Goal: Information Seeking & Learning: Learn about a topic

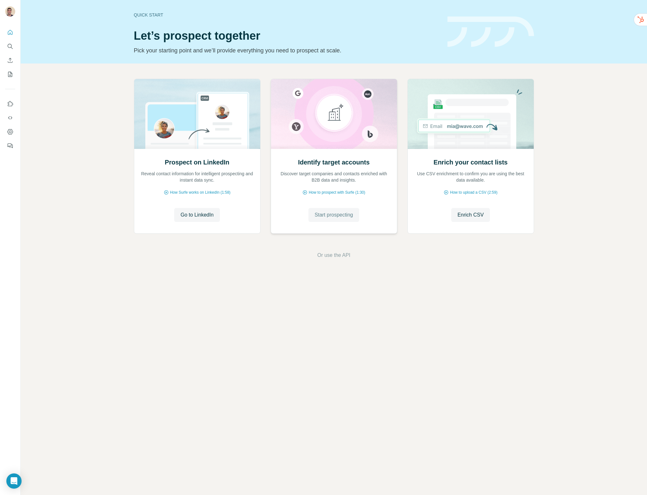
click at [328, 215] on span "Start prospecting" at bounding box center [334, 215] width 38 height 8
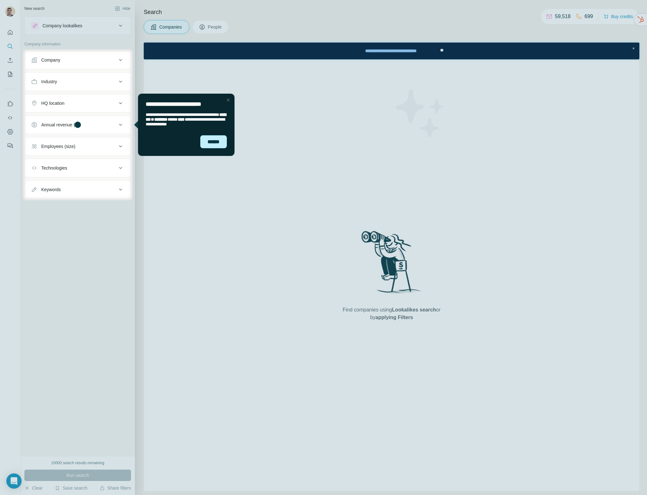
click at [218, 141] on div "******" at bounding box center [213, 141] width 27 height 13
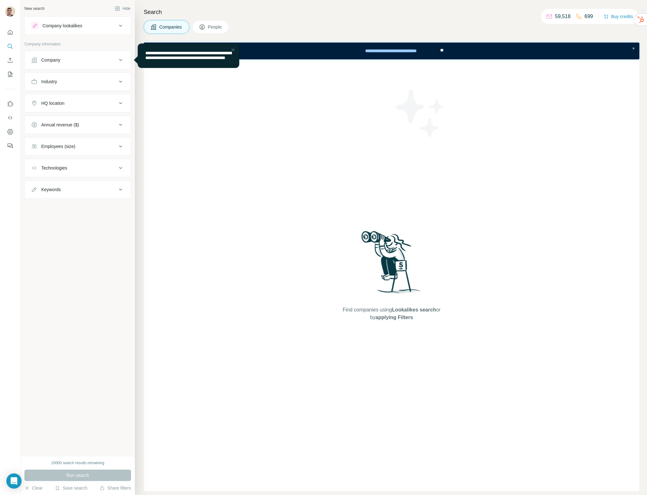
click at [95, 56] on button "Company" at bounding box center [78, 59] width 106 height 15
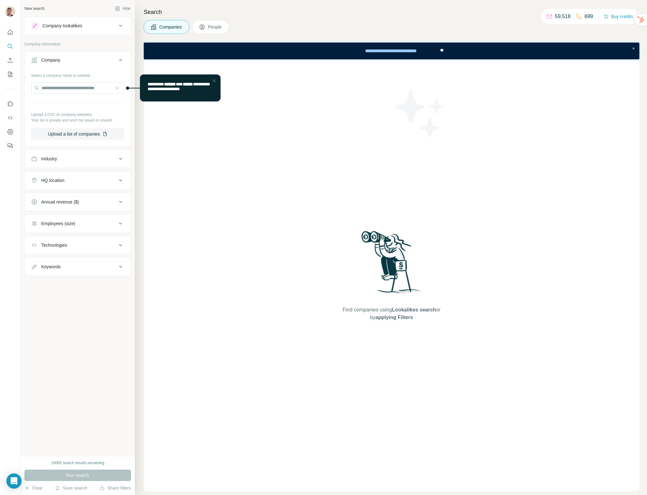
click at [100, 62] on div "Company" at bounding box center [74, 60] width 86 height 6
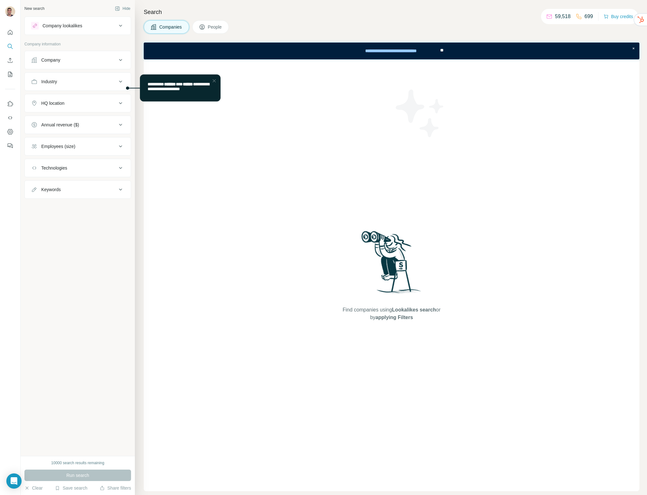
click at [91, 22] on div "Company lookalikes" at bounding box center [74, 26] width 86 height 8
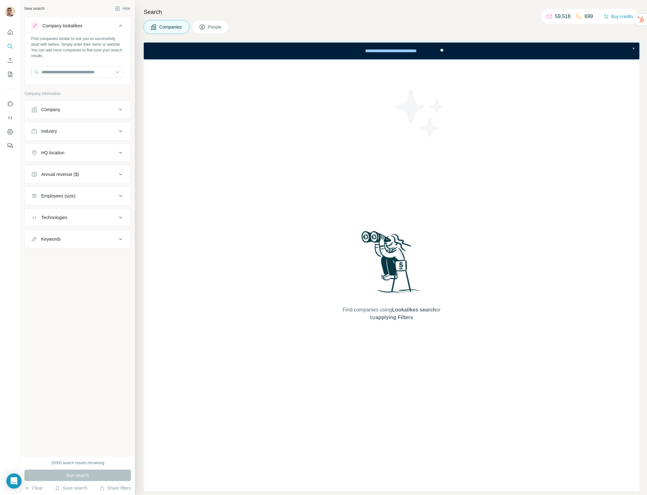
click at [91, 22] on div "Company lookalikes" at bounding box center [74, 26] width 86 height 8
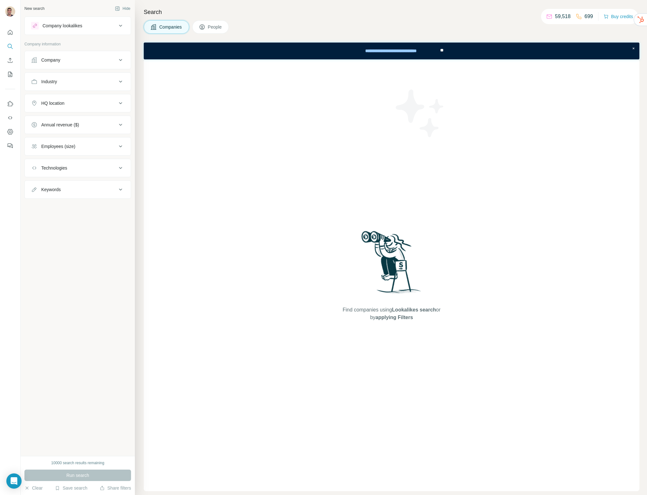
click at [85, 85] on button "Industry" at bounding box center [78, 81] width 106 height 15
click at [80, 97] on input at bounding box center [74, 97] width 78 height 7
click at [61, 98] on input at bounding box center [74, 97] width 78 height 7
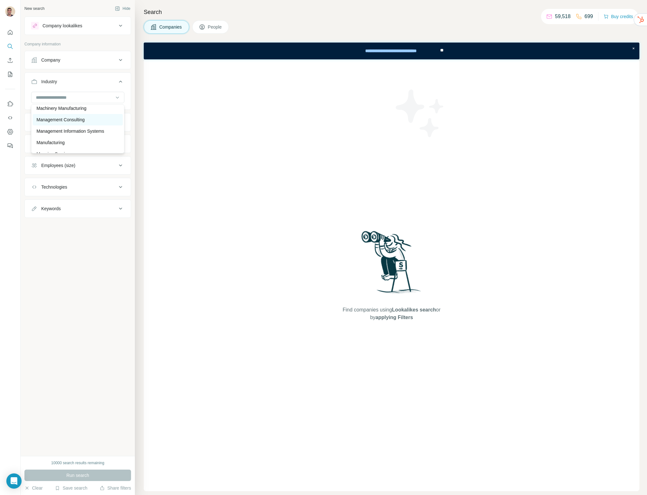
scroll to position [3979, 0]
click at [55, 117] on p "Machinery Manufacturing" at bounding box center [61, 114] width 50 height 6
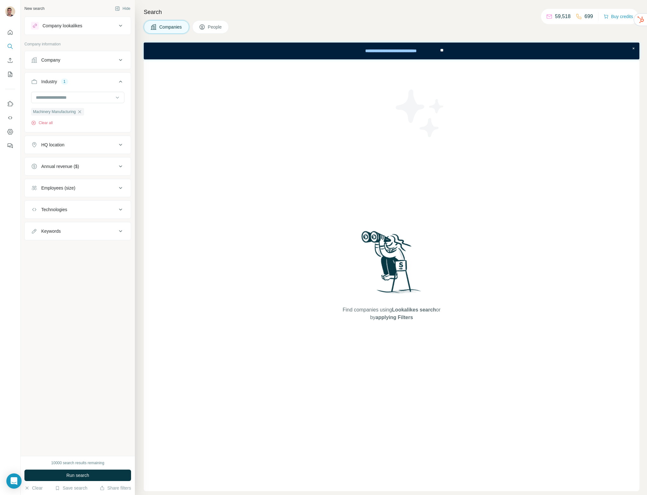
click at [59, 145] on div "HQ location" at bounding box center [52, 145] width 23 height 6
drag, startPoint x: 72, startPoint y: 149, endPoint x: 70, endPoint y: 154, distance: 6.0
click at [72, 148] on button "HQ location" at bounding box center [78, 146] width 106 height 18
click at [68, 168] on div "Annual revenue ($)" at bounding box center [60, 166] width 38 height 6
drag, startPoint x: 74, startPoint y: 166, endPoint x: 72, endPoint y: 171, distance: 4.7
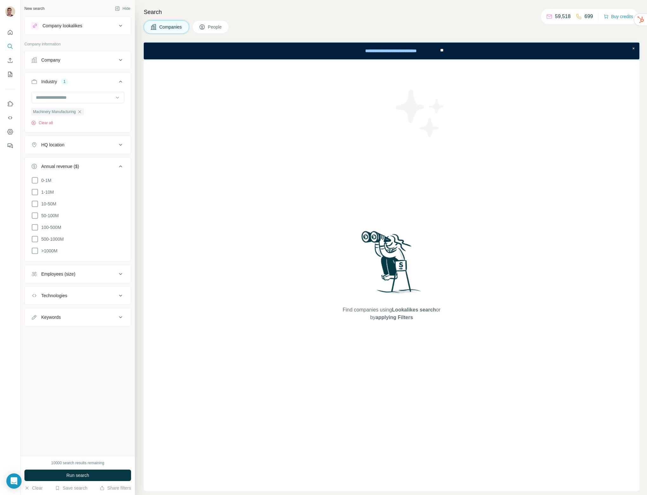
click at [74, 166] on div "Annual revenue ($)" at bounding box center [60, 166] width 38 height 6
click at [61, 193] on button "Employees (size)" at bounding box center [78, 187] width 106 height 15
click at [36, 261] on icon at bounding box center [35, 261] width 8 height 8
click at [35, 270] on icon at bounding box center [35, 272] width 8 height 8
click at [35, 280] on icon at bounding box center [35, 284] width 8 height 8
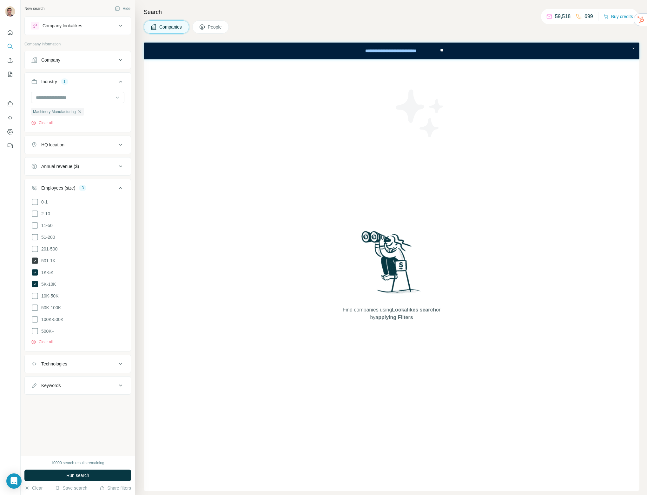
click at [37, 260] on icon at bounding box center [35, 260] width 6 height 6
click at [33, 296] on icon at bounding box center [35, 296] width 8 height 8
click at [36, 309] on ul "0-1 2-10 11-50 51-200 201-500 501-1K 1K-5K 5K-10K 10K-50K 50K-100K 100K-500K 50…" at bounding box center [77, 266] width 93 height 137
click at [36, 315] on icon at bounding box center [35, 319] width 8 height 8
drag, startPoint x: 36, startPoint y: 306, endPoint x: 35, endPoint y: 313, distance: 6.5
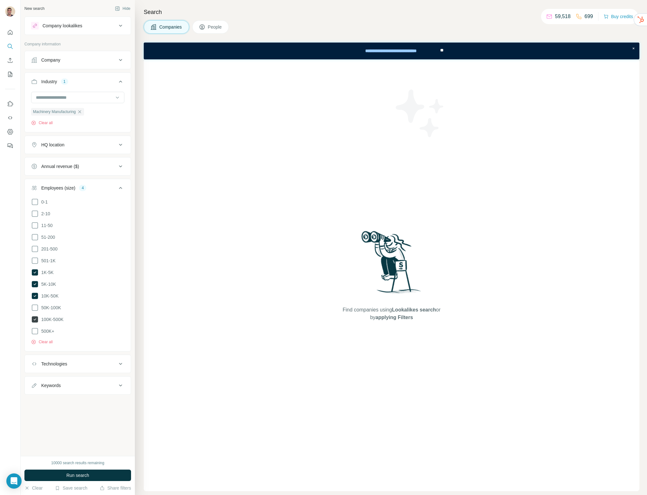
click at [36, 306] on icon at bounding box center [35, 308] width 8 height 8
click at [34, 327] on icon at bounding box center [35, 331] width 8 height 8
click at [119, 188] on icon at bounding box center [121, 188] width 8 height 8
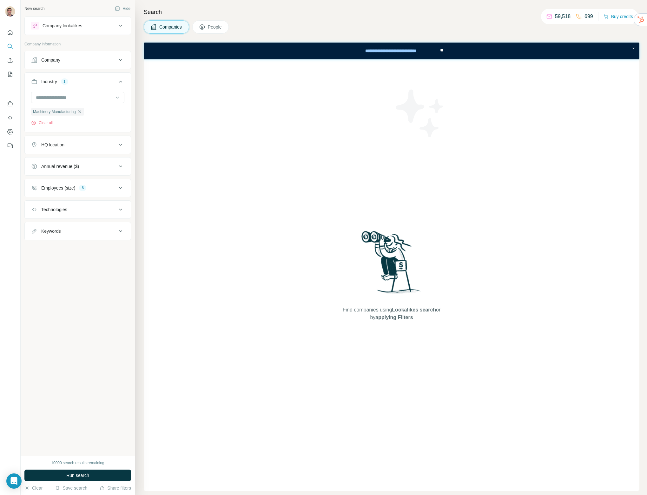
click at [83, 207] on div "Technologies" at bounding box center [74, 209] width 86 height 6
click at [80, 226] on input "text" at bounding box center [77, 225] width 93 height 11
click at [105, 214] on button "Technologies" at bounding box center [78, 211] width 106 height 18
click at [90, 231] on div "Keywords" at bounding box center [74, 231] width 86 height 6
click at [72, 250] on input "text" at bounding box center [71, 246] width 81 height 11
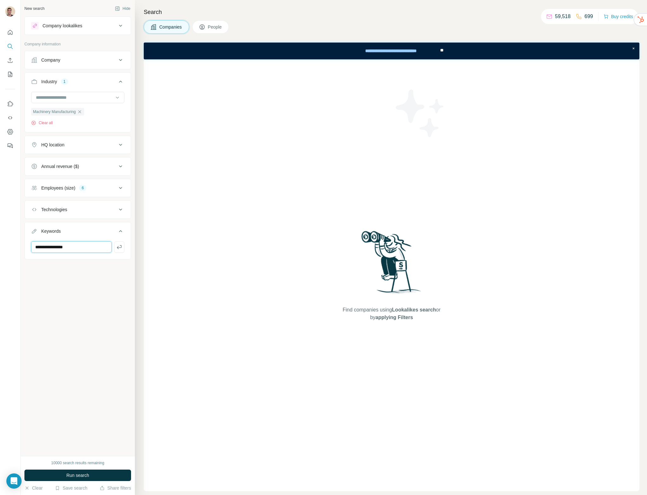
type input "**********"
type input "******"
click at [76, 65] on button "Company" at bounding box center [78, 59] width 106 height 15
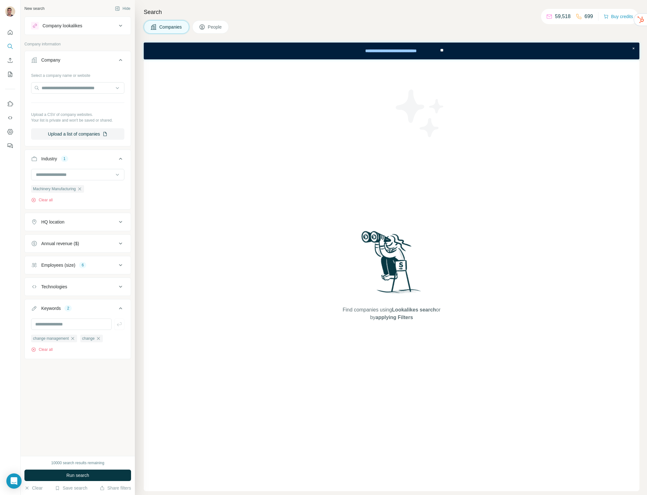
click at [79, 63] on div "Company" at bounding box center [74, 60] width 86 height 6
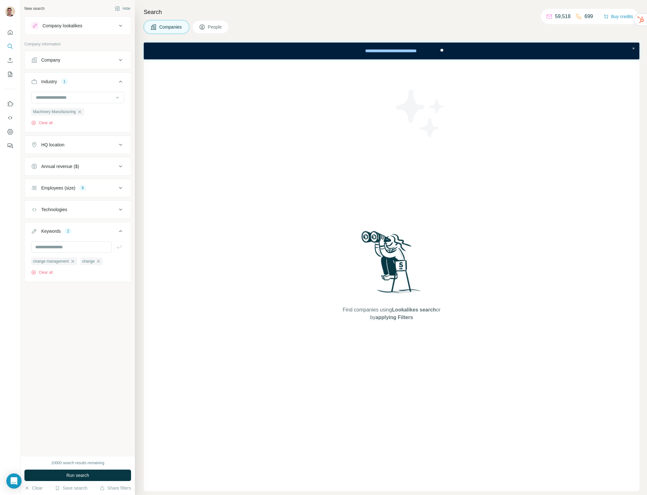
click at [79, 470] on button "Run search" at bounding box center [77, 474] width 107 height 11
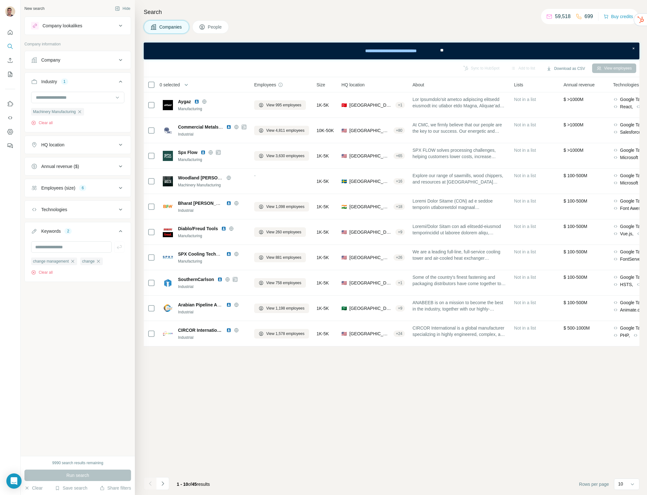
click at [214, 25] on span "People" at bounding box center [215, 27] width 15 height 6
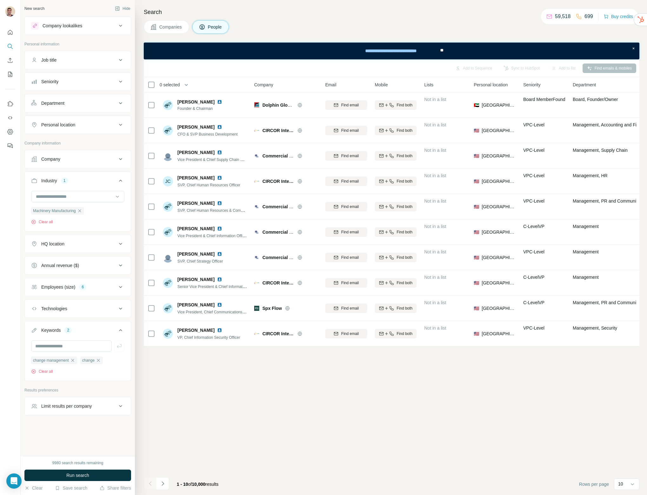
click at [90, 82] on div "Seniority" at bounding box center [74, 81] width 86 height 6
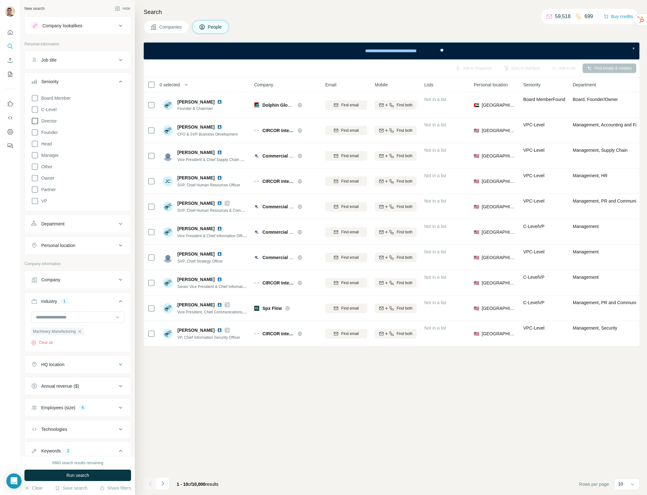
click at [34, 123] on icon at bounding box center [35, 121] width 8 height 8
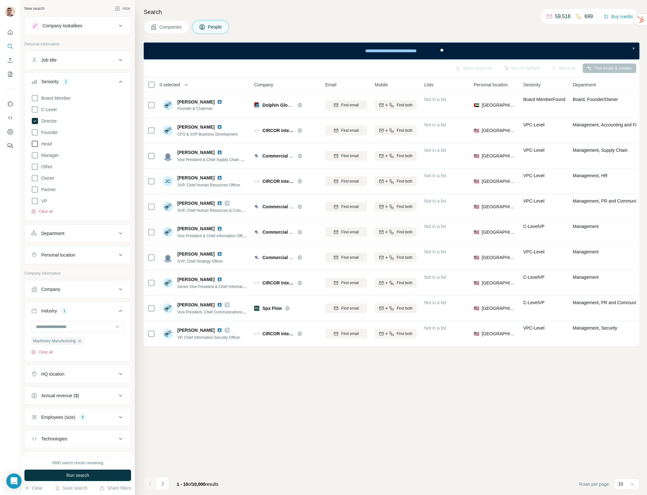
click at [36, 143] on icon at bounding box center [35, 144] width 8 height 8
click at [88, 472] on span "Run search" at bounding box center [77, 475] width 23 height 6
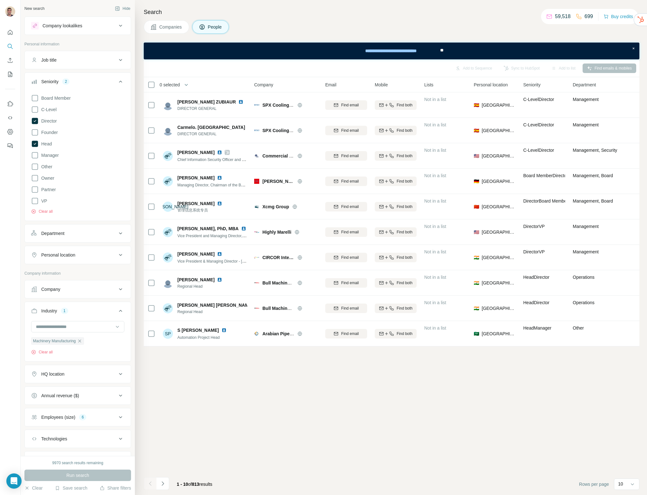
click at [74, 61] on div "Job title" at bounding box center [74, 60] width 86 height 6
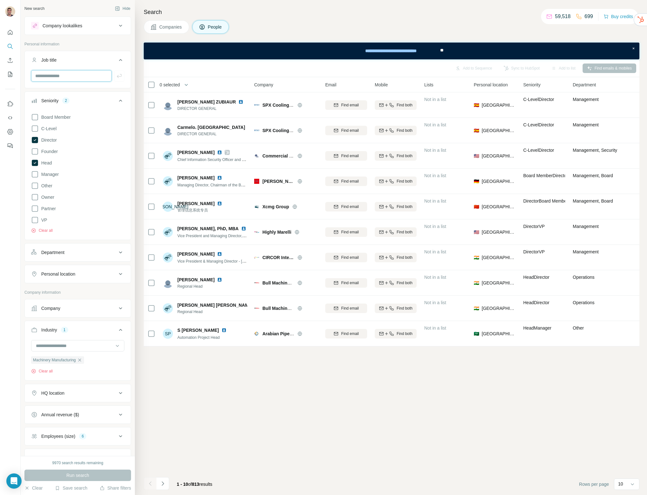
click at [65, 80] on input "text" at bounding box center [71, 75] width 81 height 11
type input "******"
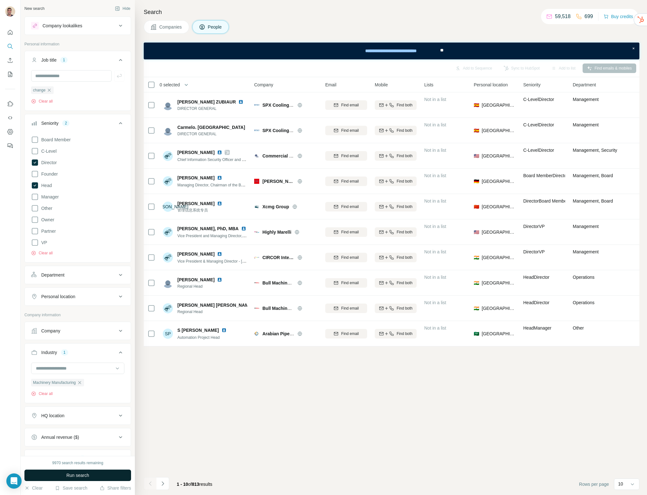
click at [105, 475] on button "Run search" at bounding box center [77, 474] width 107 height 11
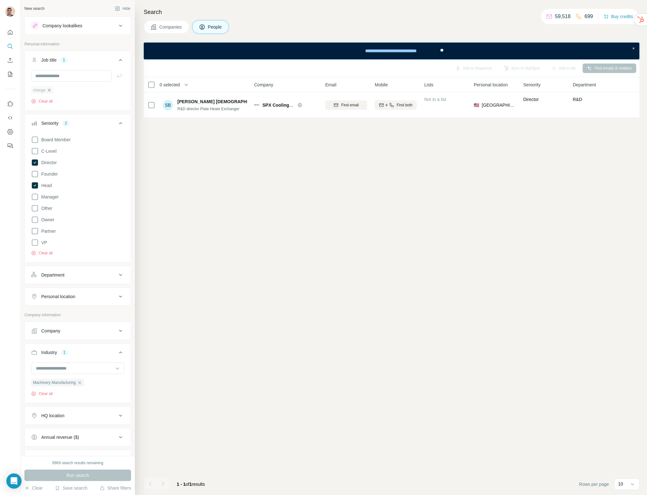
click at [49, 90] on icon "button" at bounding box center [49, 90] width 5 height 5
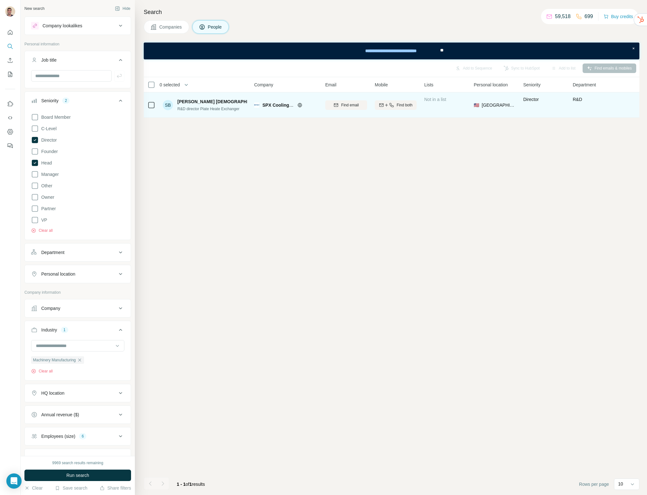
click at [269, 102] on img at bounding box center [270, 101] width 3 height 5
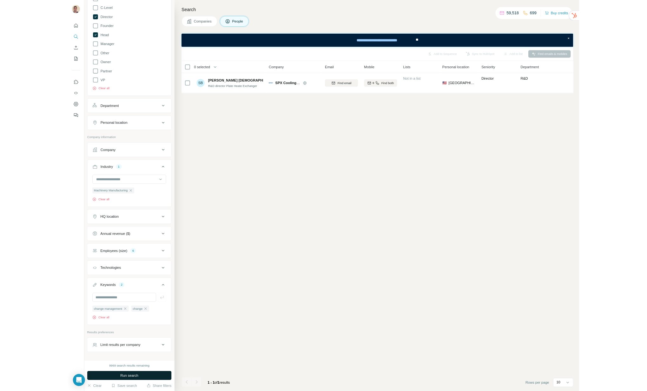
scroll to position [138, 0]
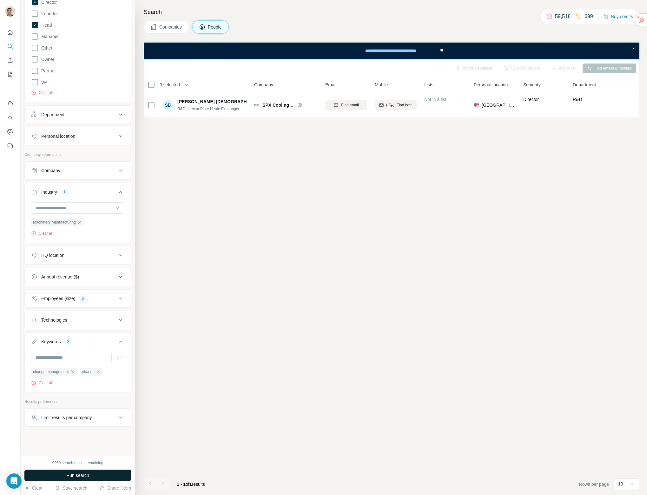
click at [80, 472] on span "Run search" at bounding box center [77, 475] width 23 height 6
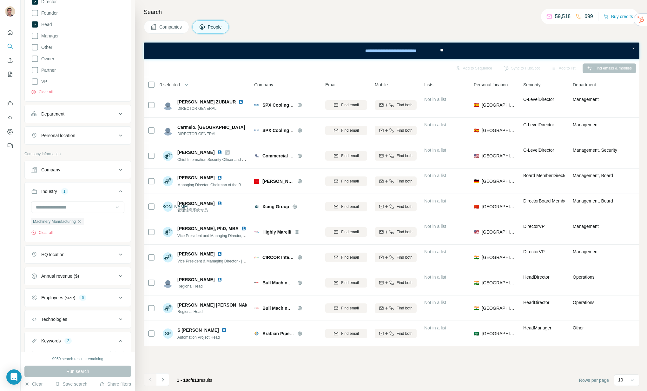
scroll to position [242, 0]
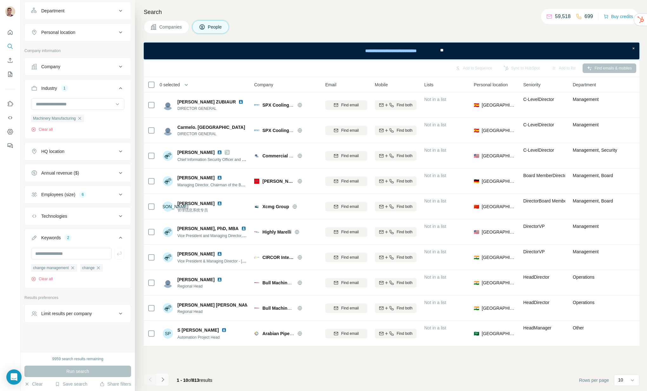
click at [160, 378] on icon "Navigate to next page" at bounding box center [163, 379] width 6 height 6
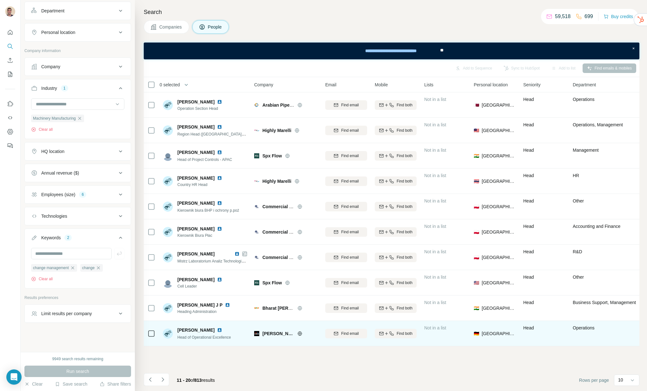
click at [217, 329] on img at bounding box center [219, 329] width 5 height 5
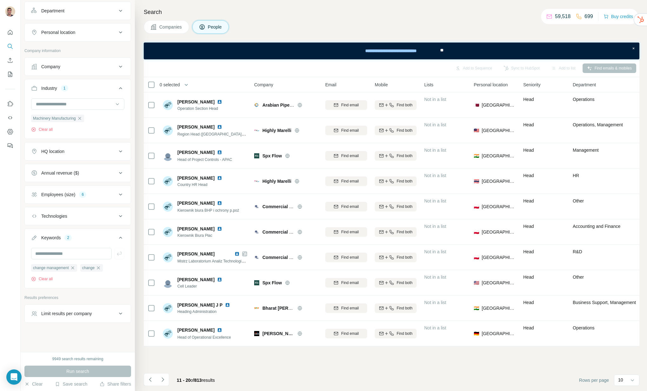
click at [166, 380] on button "Navigate to next page" at bounding box center [162, 379] width 13 height 13
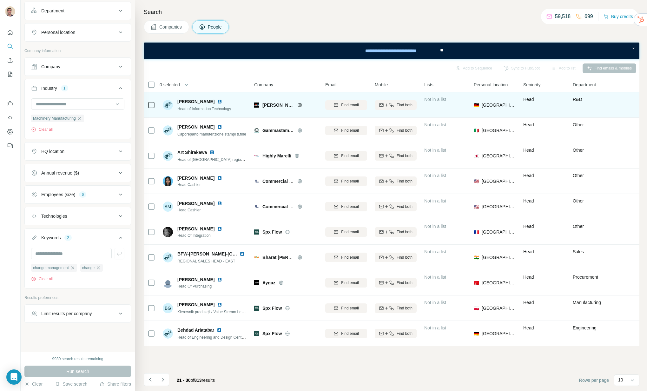
click at [222, 101] on img at bounding box center [219, 101] width 5 height 5
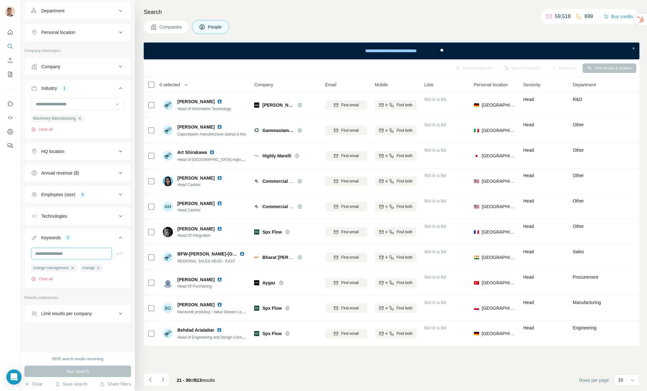
click at [72, 254] on input "text" at bounding box center [71, 253] width 81 height 11
type input "**********"
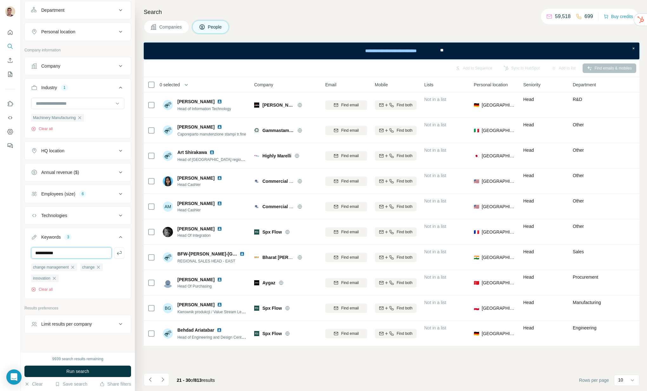
type input "**********"
click at [70, 374] on button "Run search" at bounding box center [77, 371] width 107 height 11
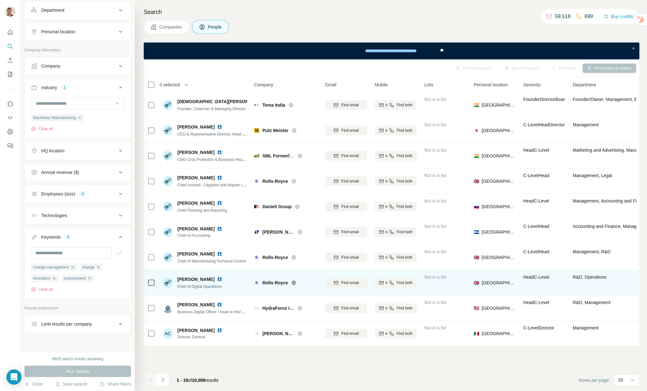
click at [217, 279] on img at bounding box center [219, 279] width 5 height 5
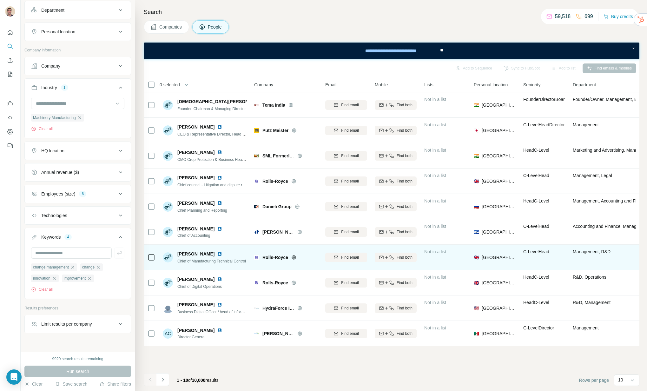
click at [222, 254] on img at bounding box center [219, 253] width 5 height 5
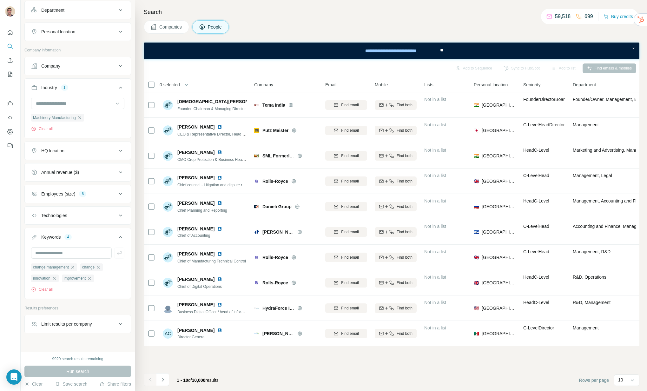
click at [165, 380] on icon "Navigate to next page" at bounding box center [163, 379] width 6 height 6
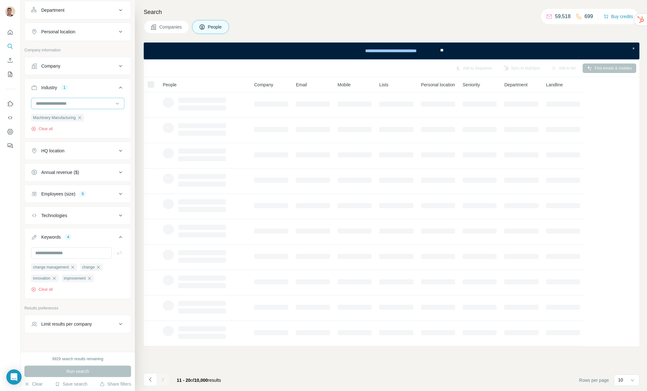
click at [88, 103] on input at bounding box center [74, 103] width 78 height 7
click at [78, 105] on input at bounding box center [74, 103] width 78 height 7
type input "*"
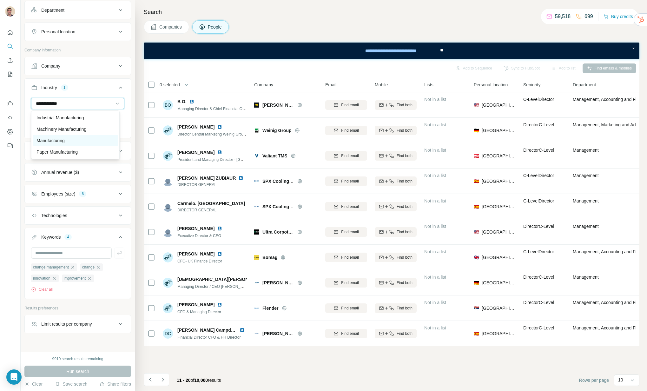
type input "**********"
click at [59, 143] on p "Manufacturing" at bounding box center [50, 140] width 28 height 6
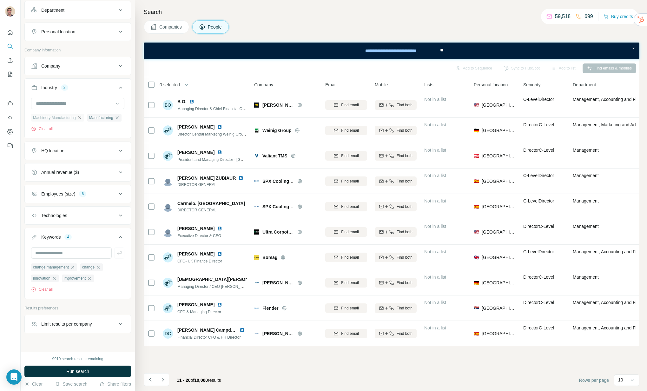
click at [82, 117] on icon "button" at bounding box center [79, 117] width 5 height 5
click at [71, 103] on input at bounding box center [74, 103] width 78 height 7
click at [66, 103] on input at bounding box center [74, 103] width 78 height 7
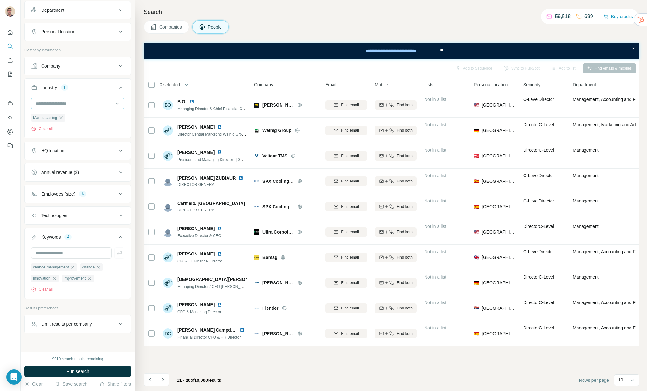
click at [66, 103] on input at bounding box center [74, 103] width 78 height 7
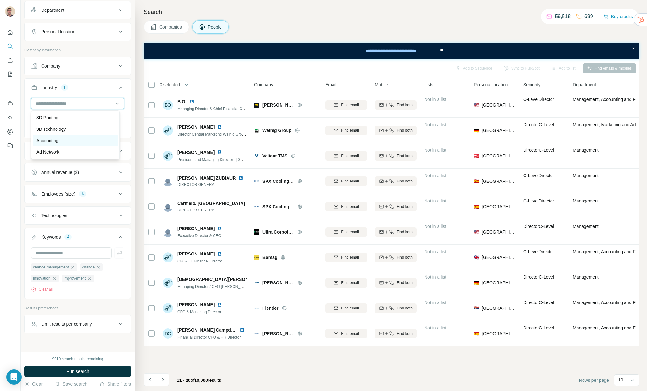
scroll to position [80, 0]
click at [51, 98] on div at bounding box center [74, 103] width 78 height 11
click at [51, 102] on input at bounding box center [74, 103] width 78 height 7
type input "*******"
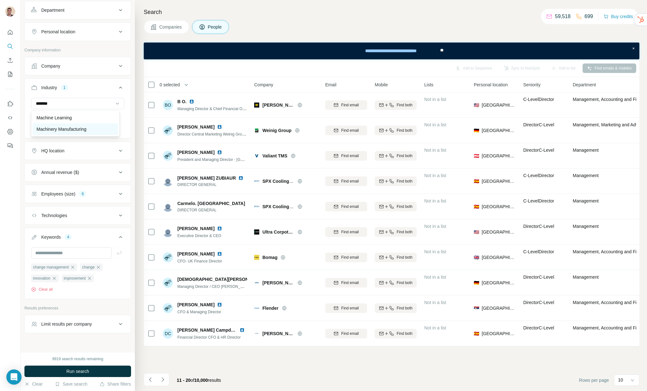
click at [50, 128] on p "Machinery Manufacturing" at bounding box center [61, 129] width 50 height 6
click at [92, 371] on button "Run search" at bounding box center [77, 371] width 107 height 11
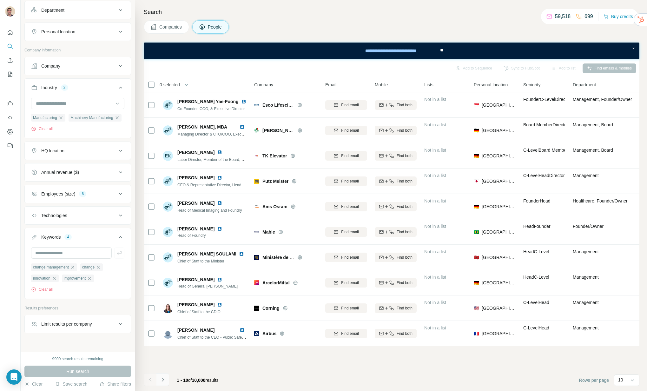
click at [163, 380] on icon "Navigate to next page" at bounding box center [163, 379] width 6 height 6
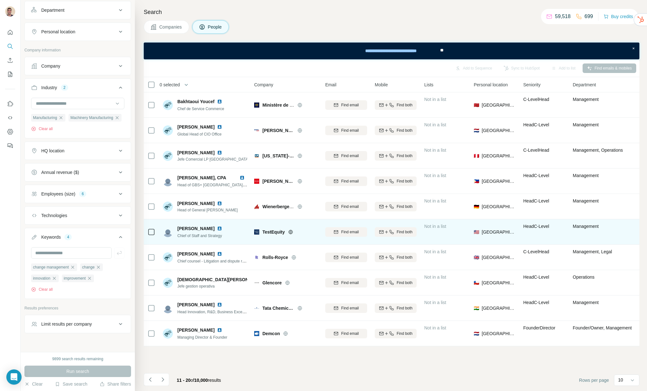
click at [217, 228] on img at bounding box center [219, 228] width 5 height 5
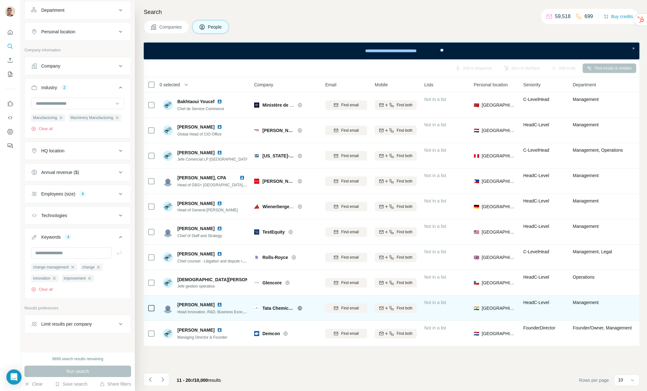
click at [217, 305] on img at bounding box center [219, 304] width 5 height 5
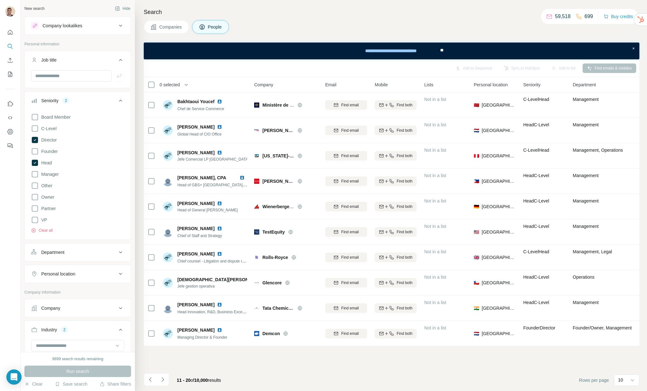
scroll to position [242, 0]
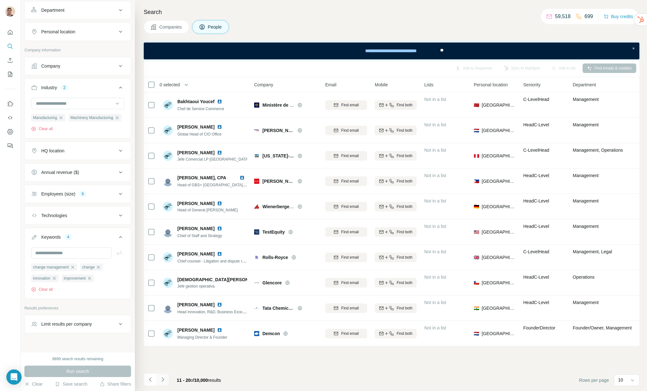
click at [163, 378] on icon "Navigate to next page" at bounding box center [163, 379] width 6 height 6
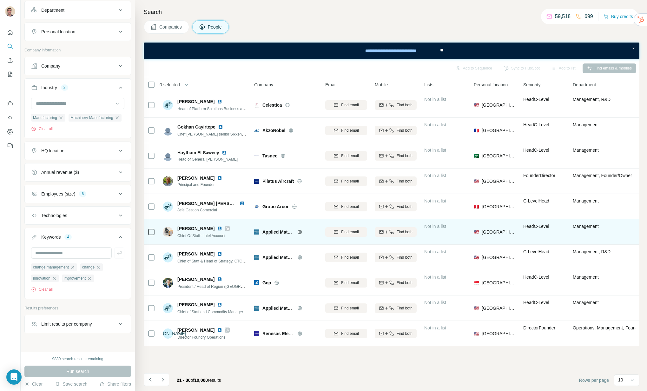
click at [217, 228] on img at bounding box center [219, 228] width 5 height 5
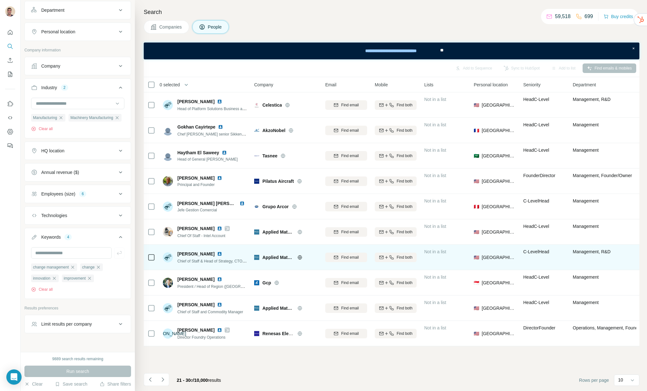
click at [217, 253] on img at bounding box center [219, 253] width 5 height 5
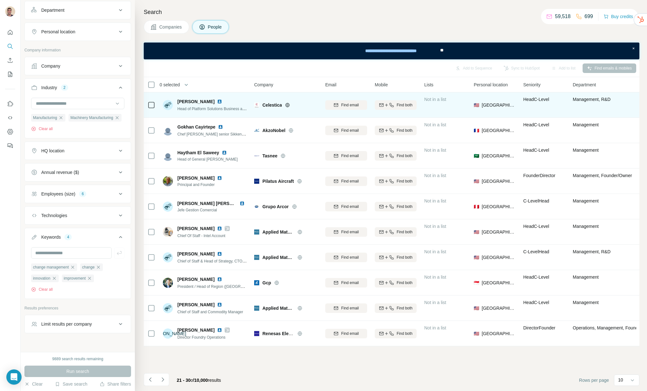
click at [217, 102] on img at bounding box center [219, 101] width 5 height 5
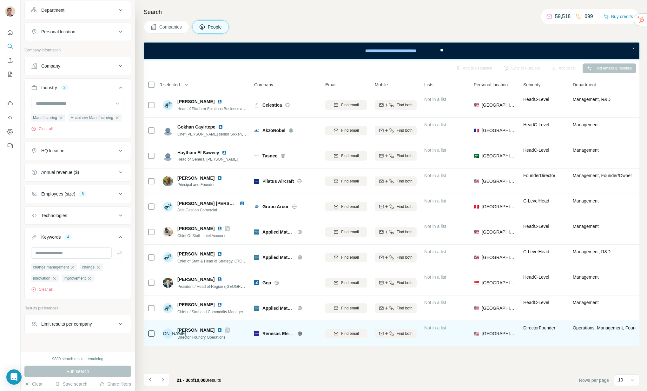
click at [217, 331] on img at bounding box center [219, 329] width 5 height 5
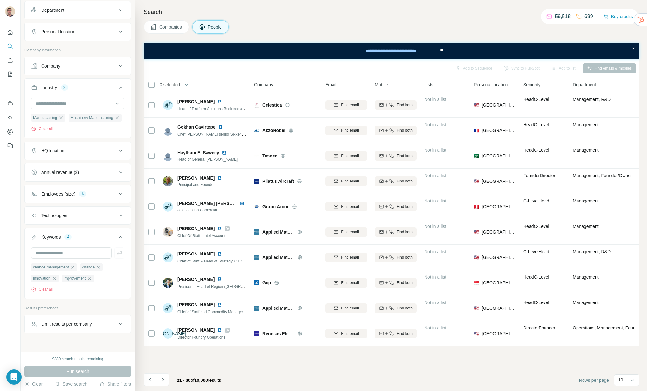
click at [167, 381] on button "Navigate to next page" at bounding box center [162, 379] width 13 height 13
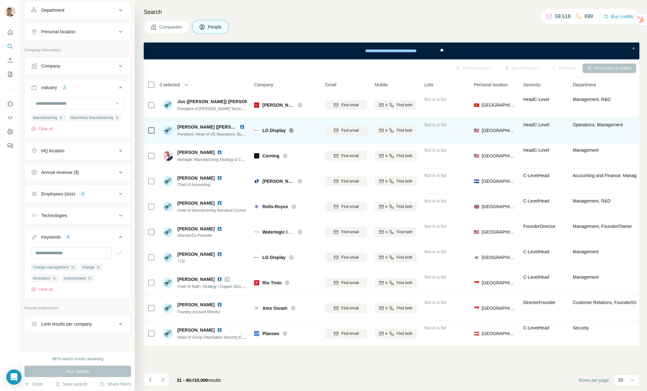
click at [241, 126] on img at bounding box center [242, 126] width 5 height 5
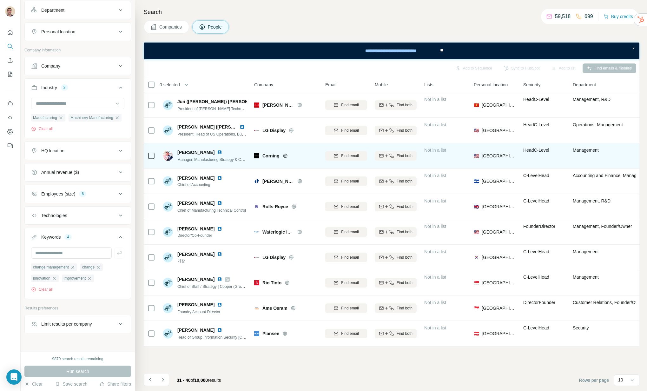
click at [222, 152] on img at bounding box center [219, 152] width 5 height 5
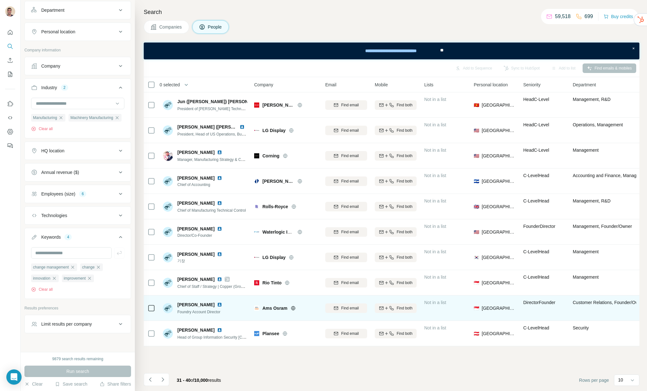
click at [217, 305] on img at bounding box center [219, 304] width 5 height 5
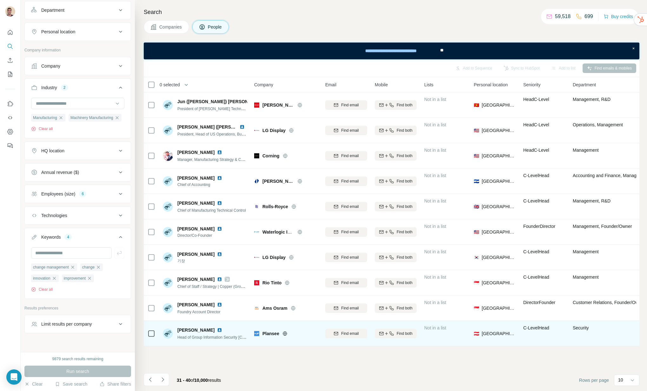
click at [217, 329] on img at bounding box center [219, 329] width 5 height 5
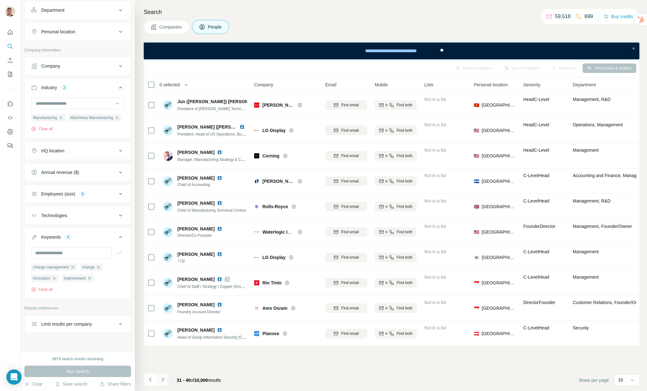
click at [162, 380] on icon "Navigate to next page" at bounding box center [163, 379] width 6 height 6
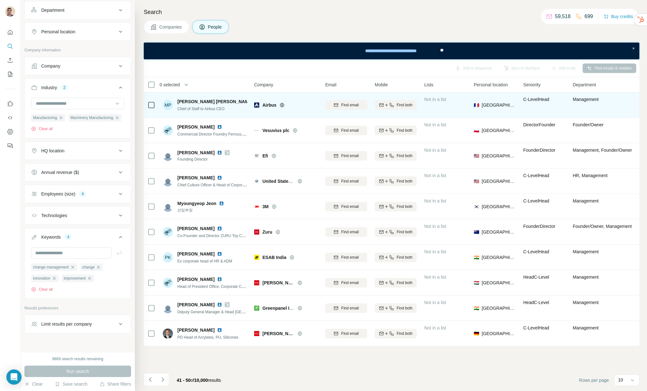
click at [256, 102] on img at bounding box center [257, 101] width 3 height 5
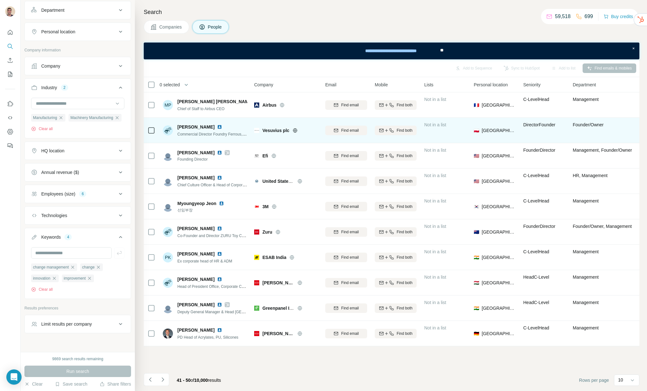
click at [217, 127] on img at bounding box center [219, 126] width 5 height 5
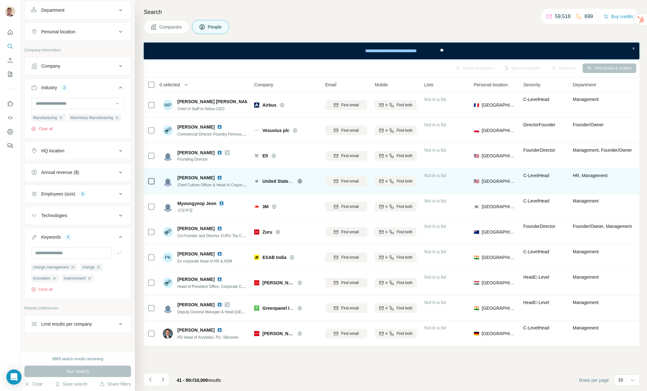
click at [217, 177] on img at bounding box center [219, 177] width 5 height 5
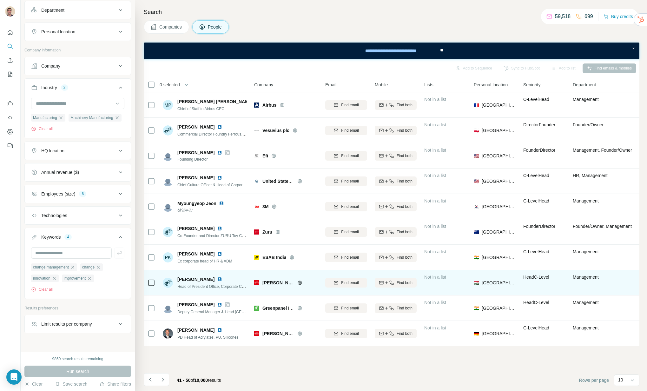
click at [217, 279] on img at bounding box center [219, 279] width 5 height 5
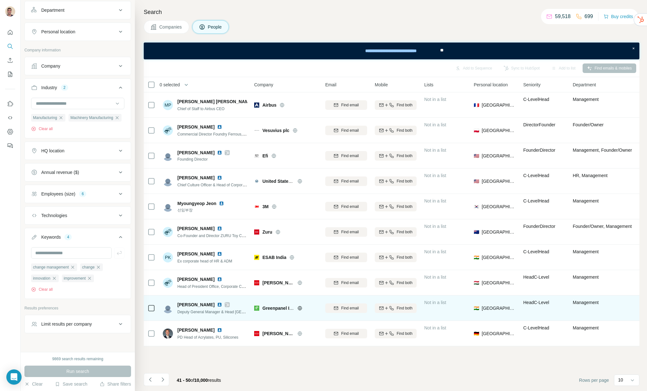
click at [217, 303] on img at bounding box center [219, 304] width 5 height 5
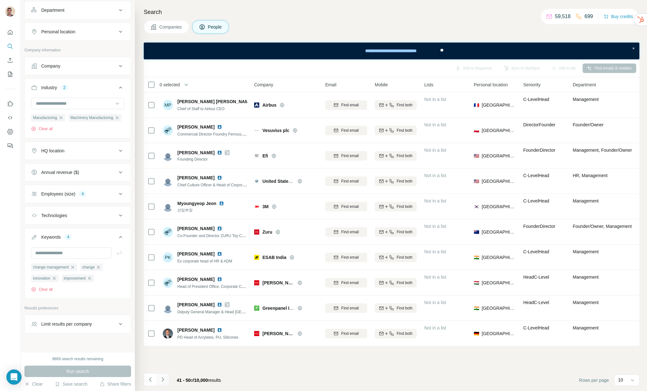
click at [163, 381] on icon "Navigate to next page" at bounding box center [163, 379] width 6 height 6
